Goal: Task Accomplishment & Management: Use online tool/utility

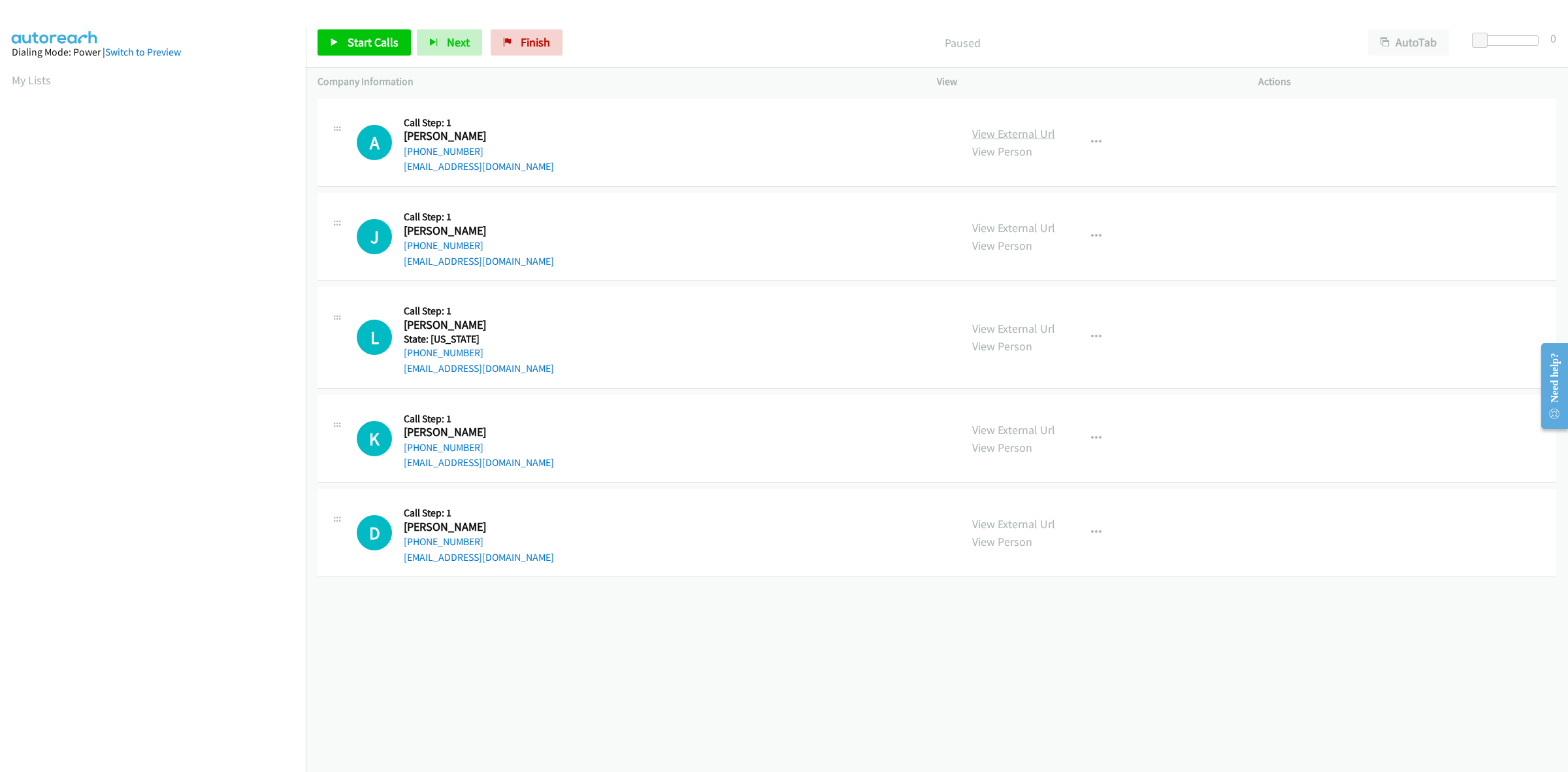
drag, startPoint x: 1015, startPoint y: 135, endPoint x: 978, endPoint y: 136, distance: 37.0
click at [1015, 135] on link "View External Url" at bounding box center [1013, 133] width 83 height 15
click at [363, 41] on span "Start Calls" at bounding box center [373, 41] width 51 height 15
click at [1034, 222] on link "View External Url" at bounding box center [1013, 227] width 83 height 15
drag, startPoint x: 1033, startPoint y: 324, endPoint x: 1025, endPoint y: 315, distance: 12.0
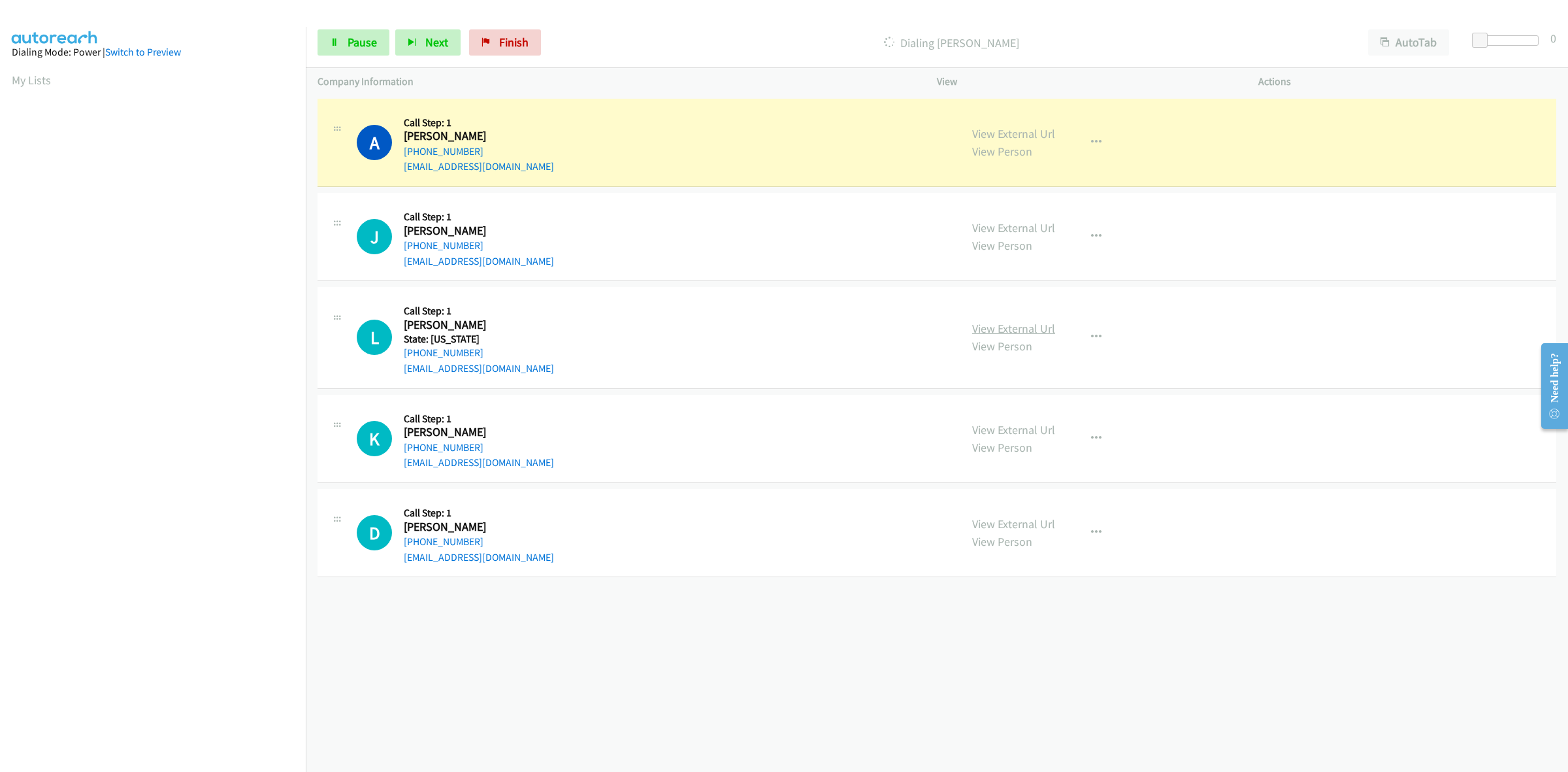
click at [1006, 322] on link "View External Url" at bounding box center [1013, 328] width 83 height 15
click at [1005, 422] on link "View External Url" at bounding box center [1013, 429] width 83 height 15
click at [1017, 520] on link "View External Url" at bounding box center [1013, 523] width 83 height 15
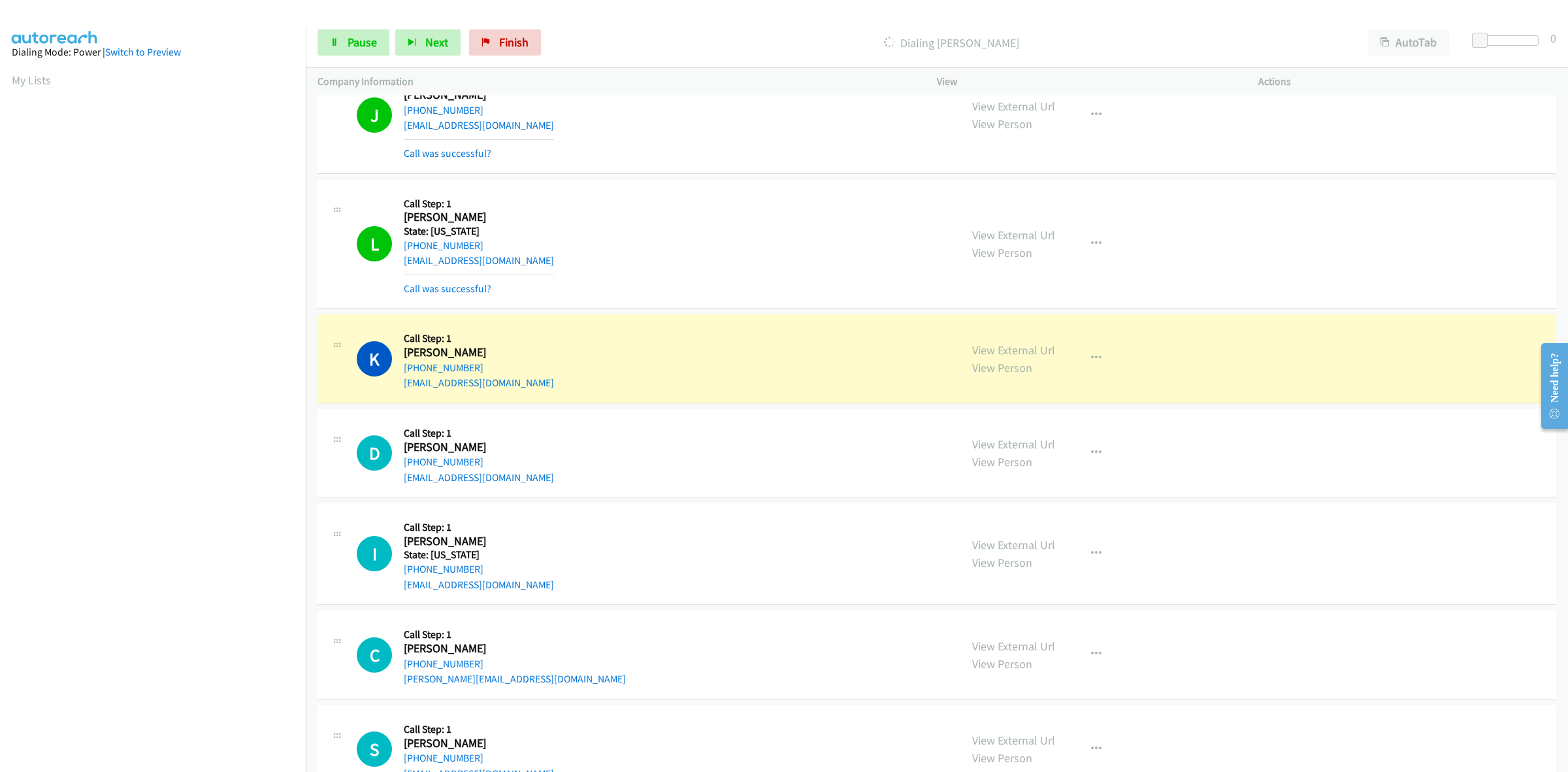
scroll to position [245, 0]
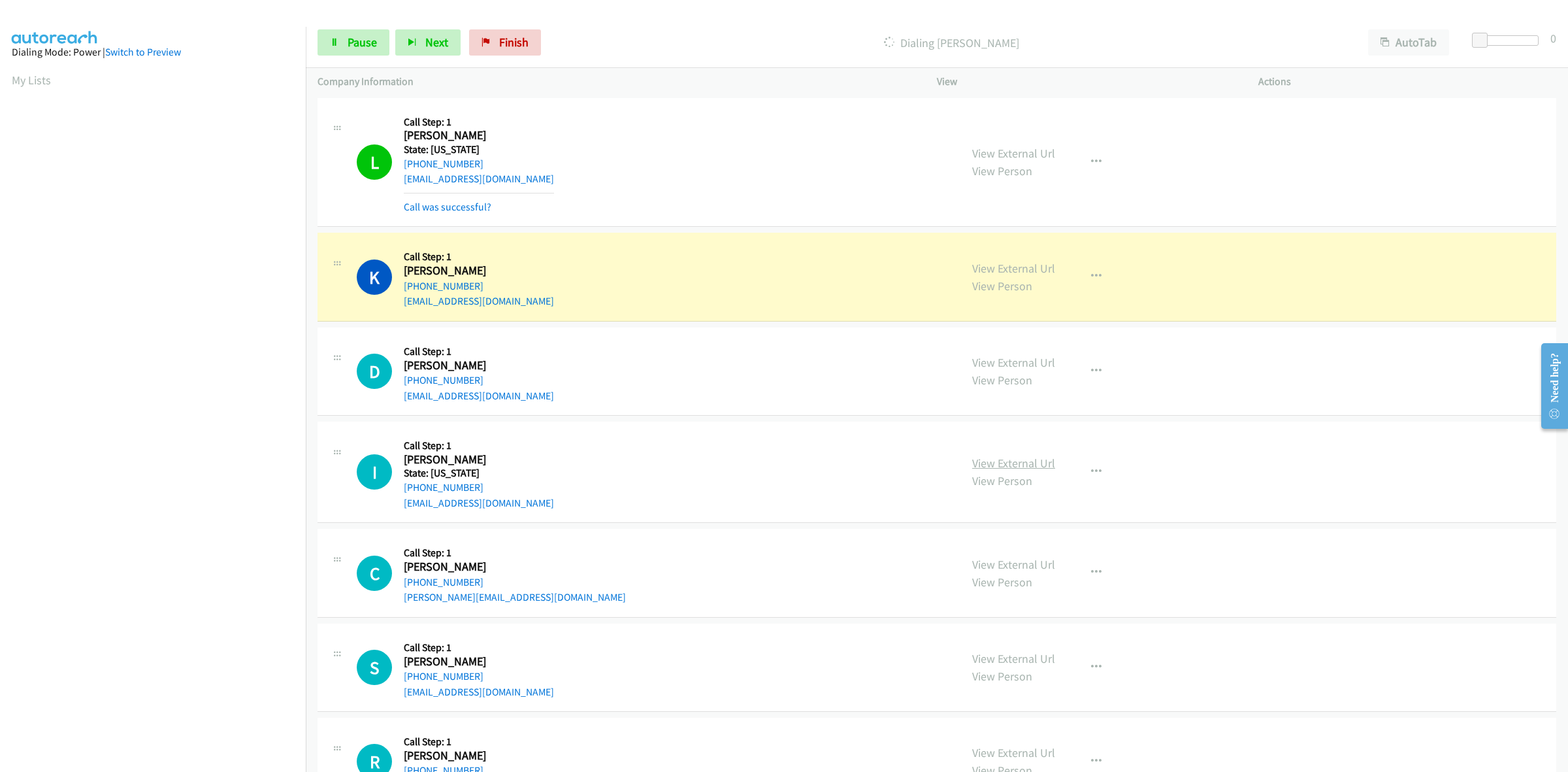
click at [1013, 457] on link "View External Url" at bounding box center [1013, 463] width 83 height 15
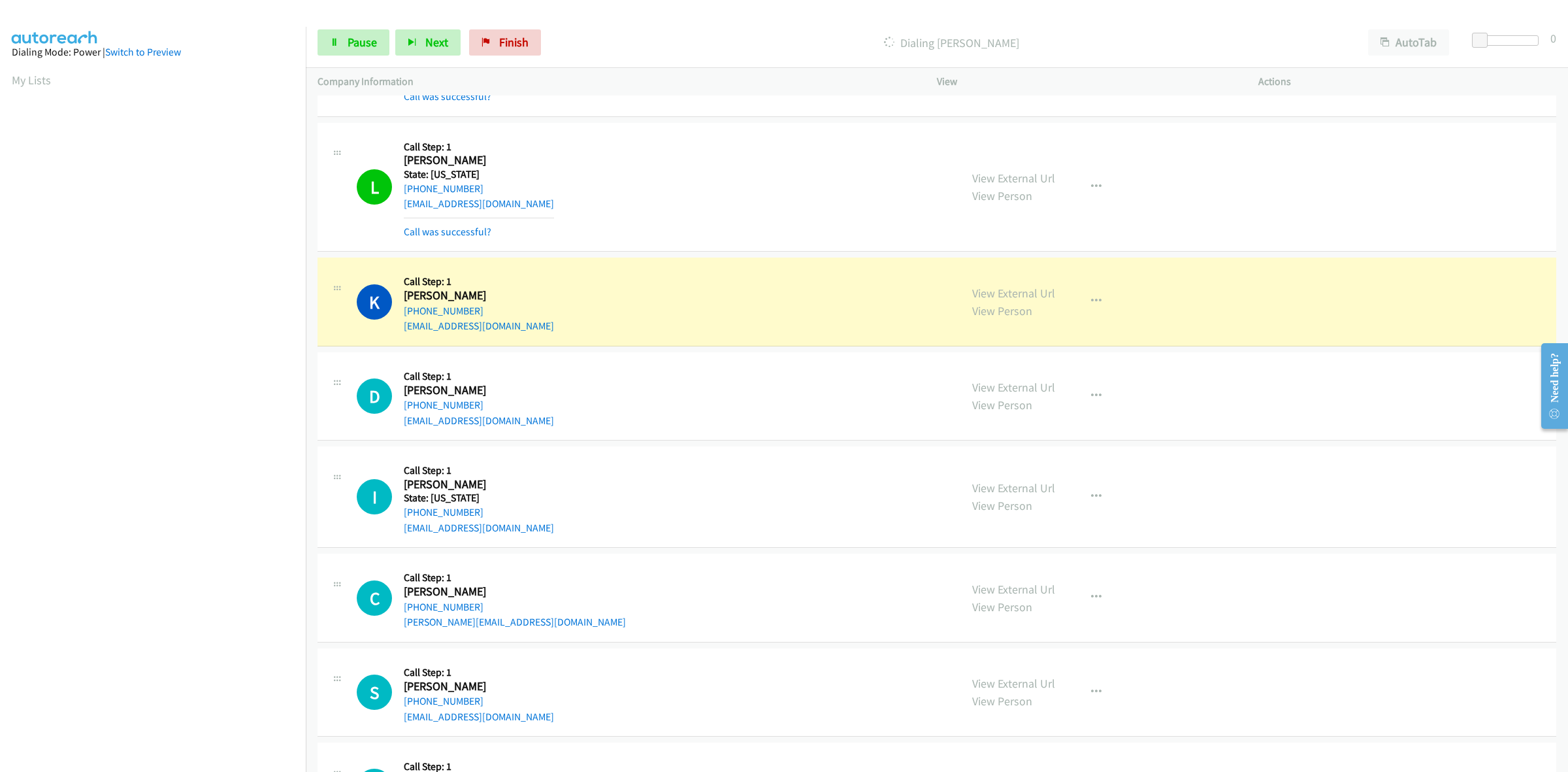
scroll to position [302, 0]
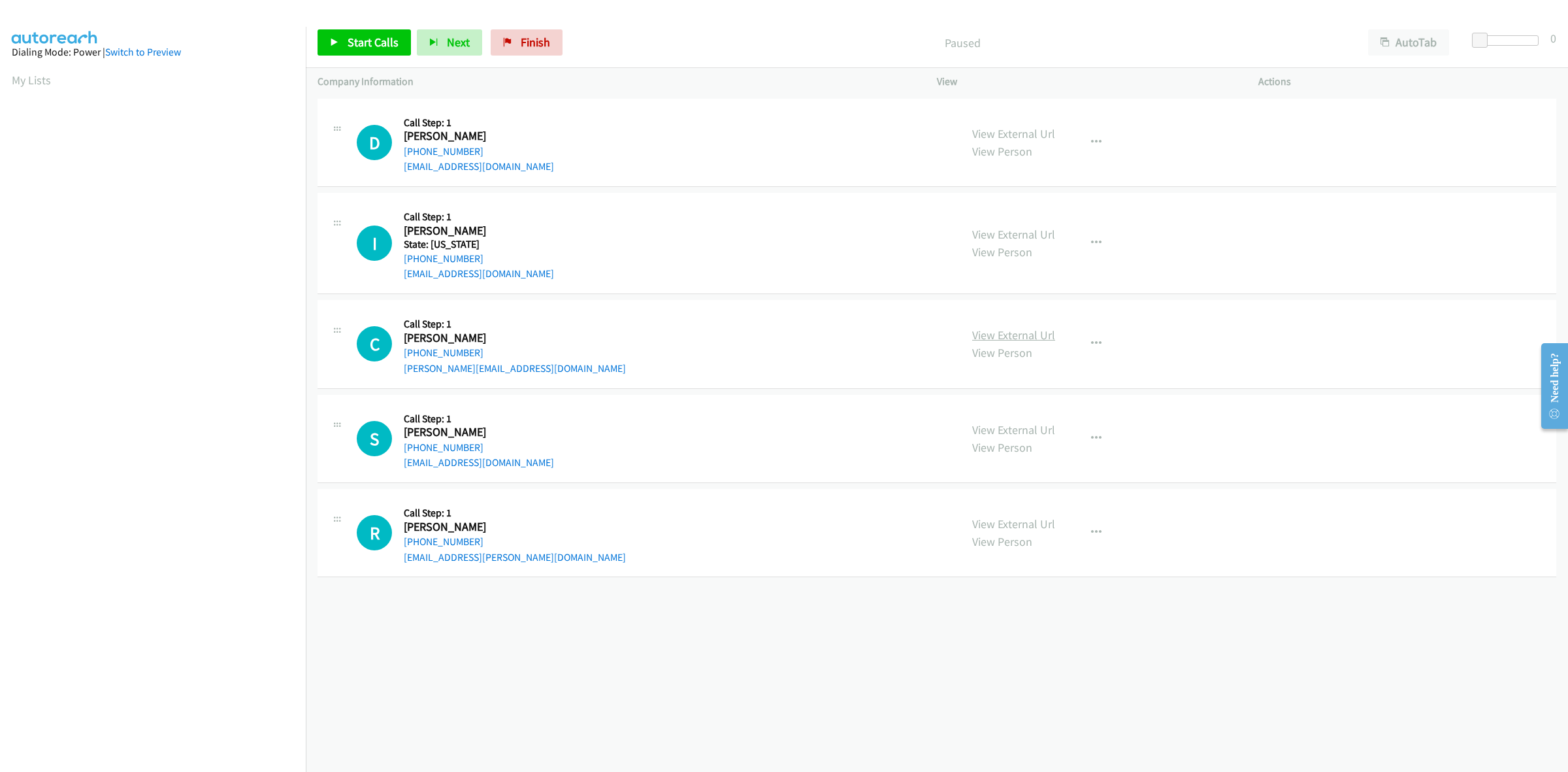
click at [1005, 330] on link "View External Url" at bounding box center [1013, 335] width 83 height 15
click at [1045, 433] on link "View External Url" at bounding box center [1013, 429] width 83 height 15
click at [1020, 518] on link "View External Url" at bounding box center [1013, 523] width 83 height 15
click at [367, 38] on span "Start Calls" at bounding box center [373, 41] width 51 height 15
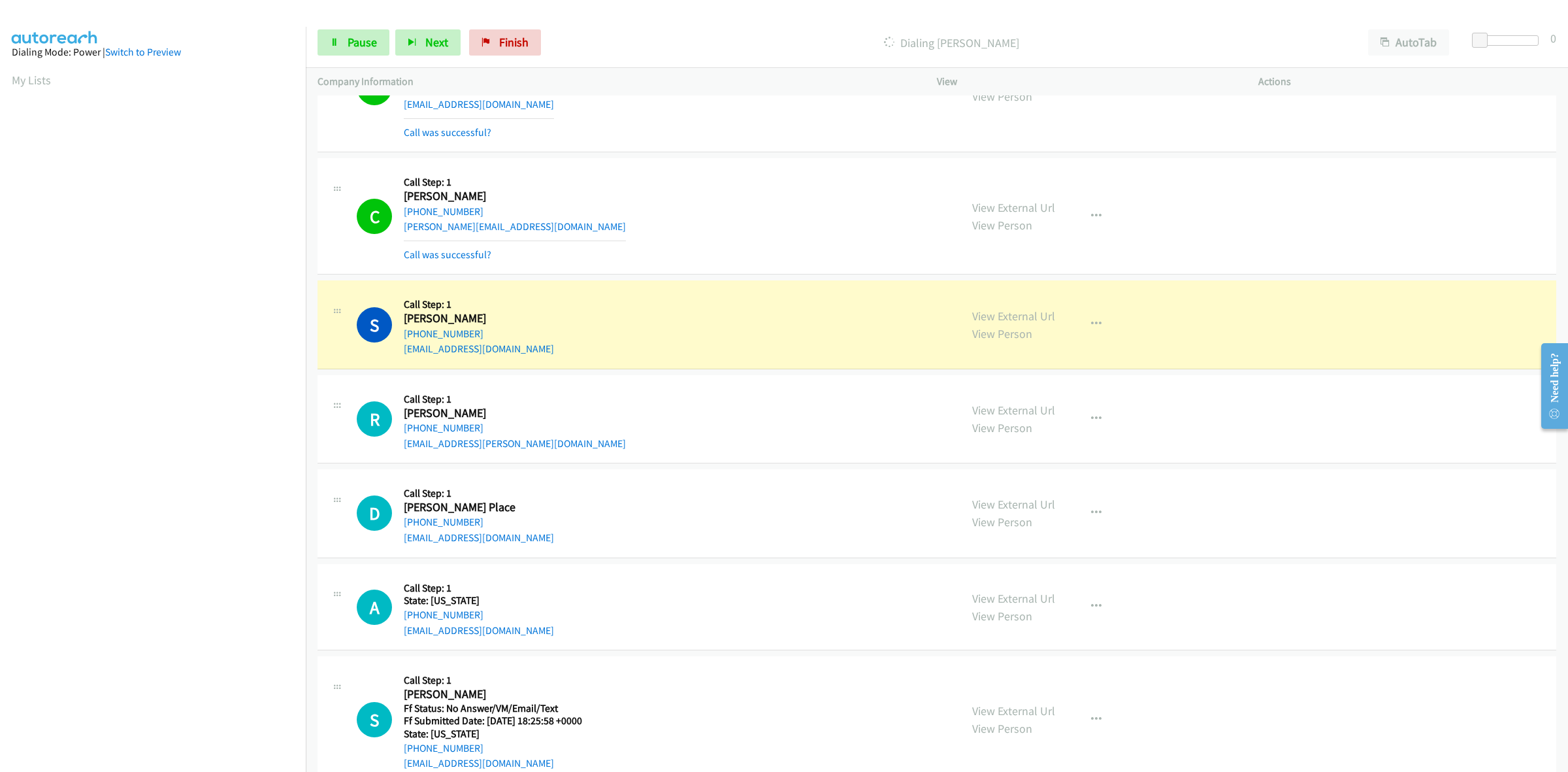
scroll to position [151, 0]
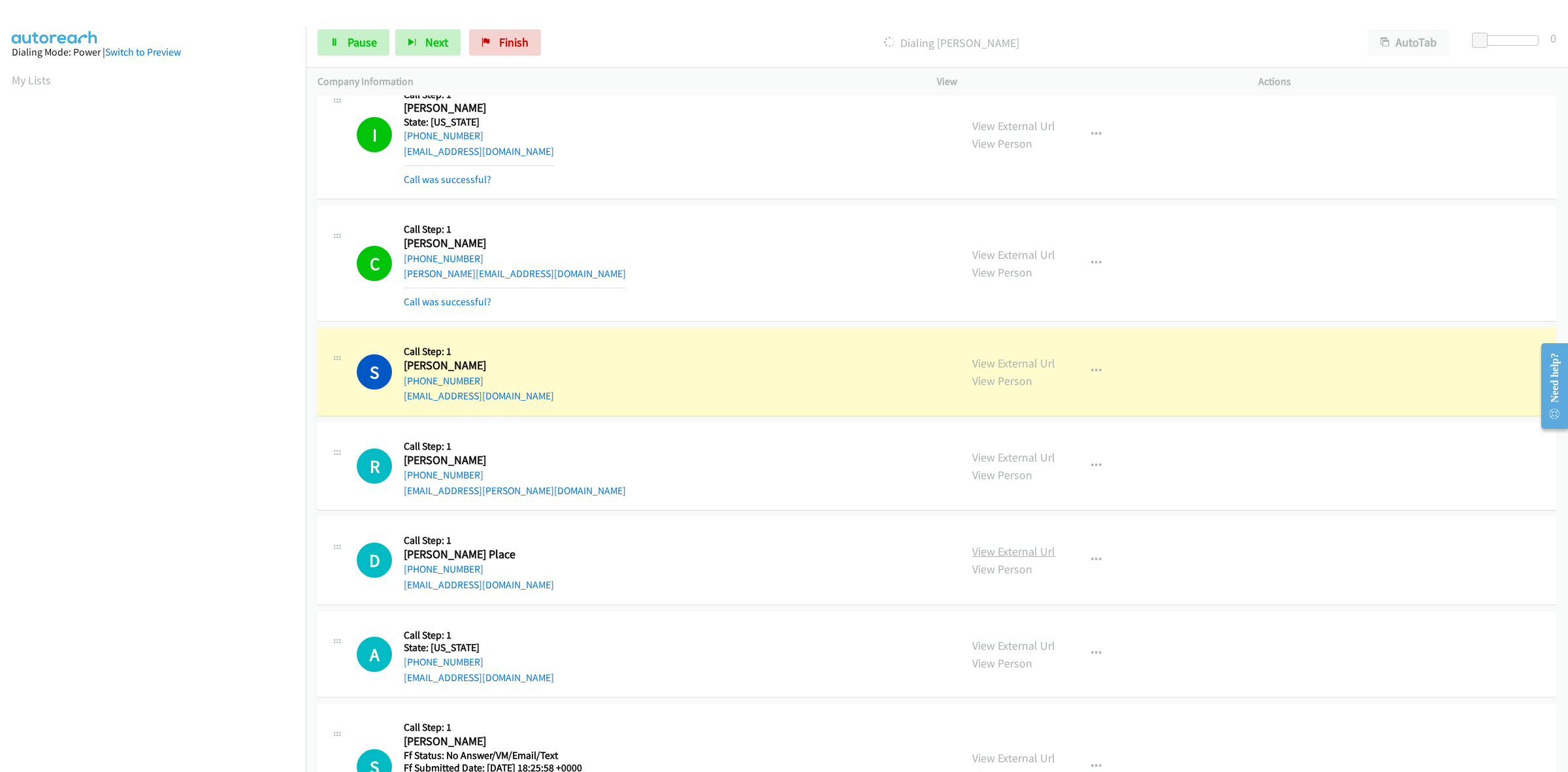
click at [1034, 551] on link "View External Url" at bounding box center [1013, 551] width 83 height 15
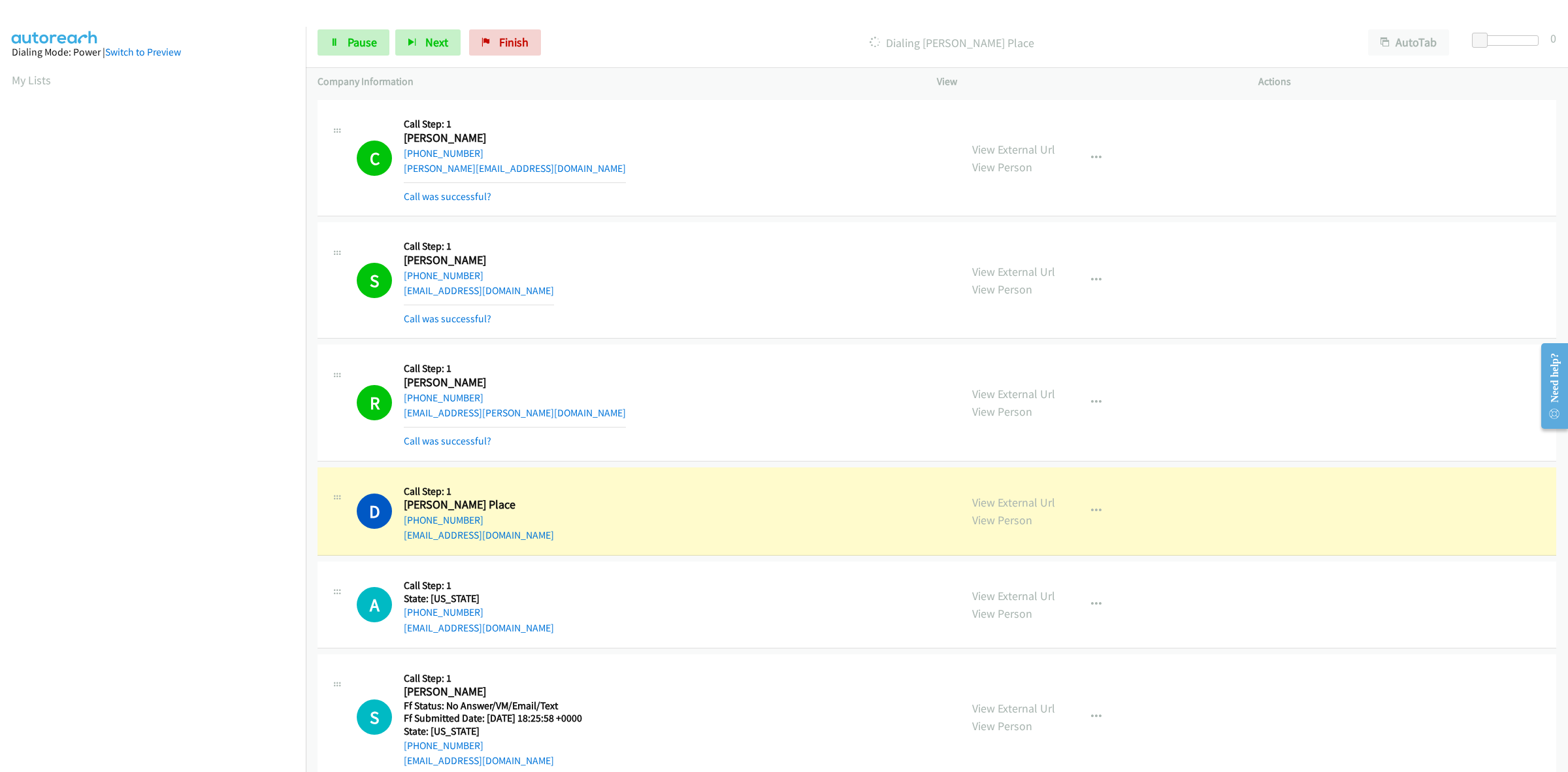
scroll to position [288, 0]
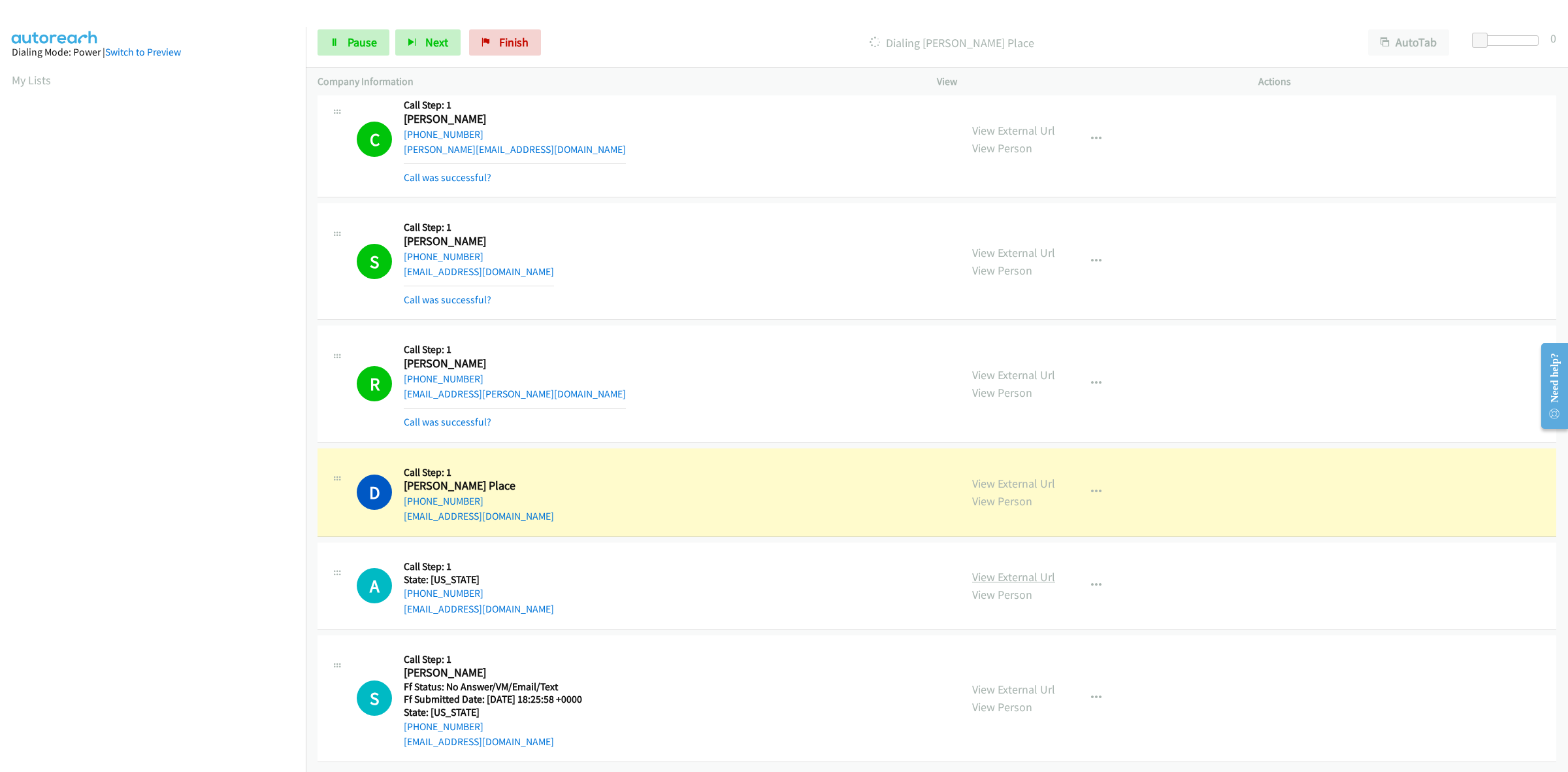
click at [1026, 569] on link "View External Url" at bounding box center [1013, 576] width 83 height 15
click at [1042, 681] on link "View External Url" at bounding box center [1013, 688] width 83 height 15
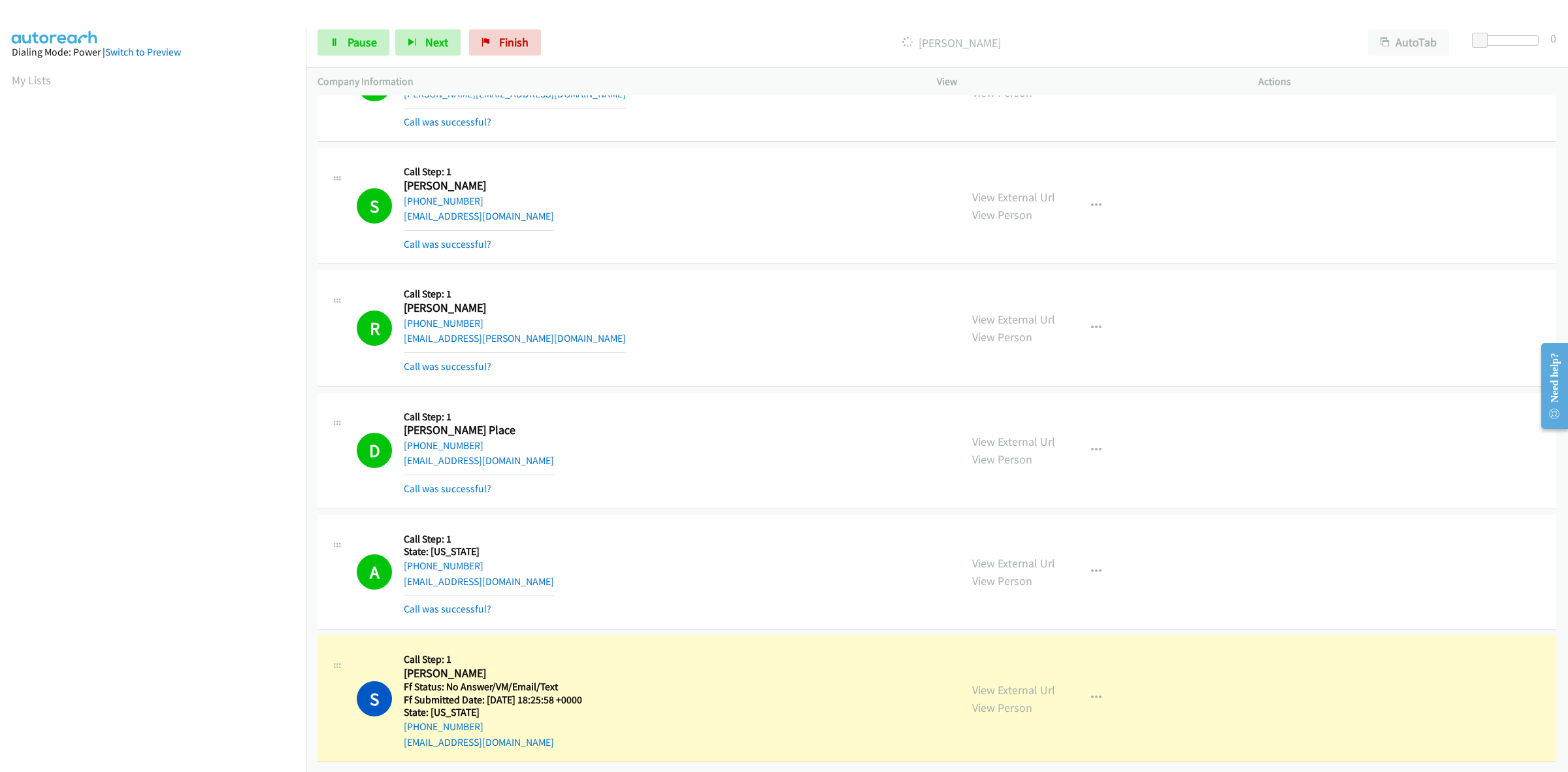
scroll to position [0, 2]
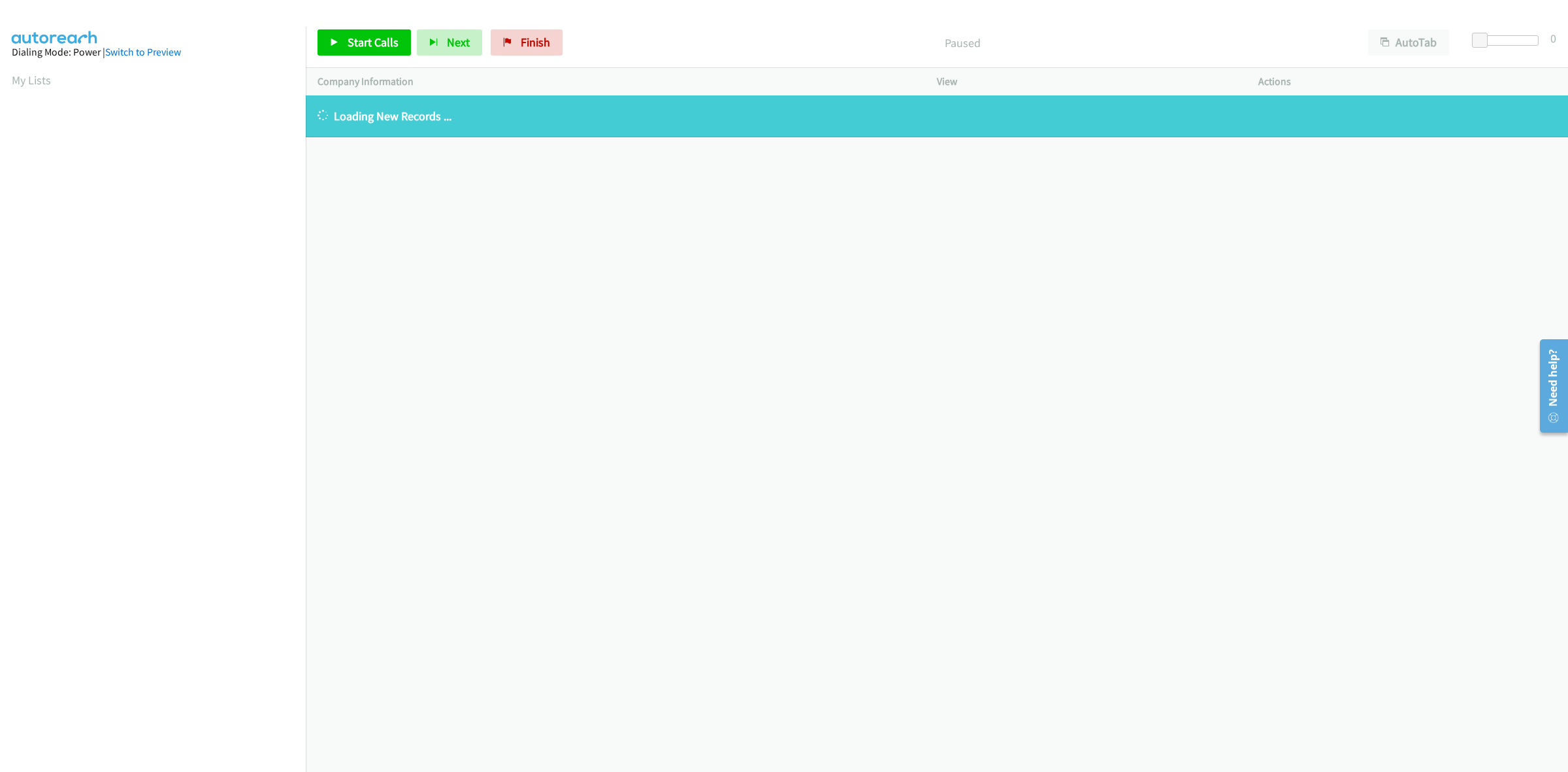
click at [538, 26] on div "Start Calls Pause Next Finish Paused AutoTab AutoTab 0" at bounding box center [937, 42] width 1263 height 50
click at [536, 34] on link "Finish" at bounding box center [527, 42] width 72 height 26
